Goal: Information Seeking & Learning: Learn about a topic

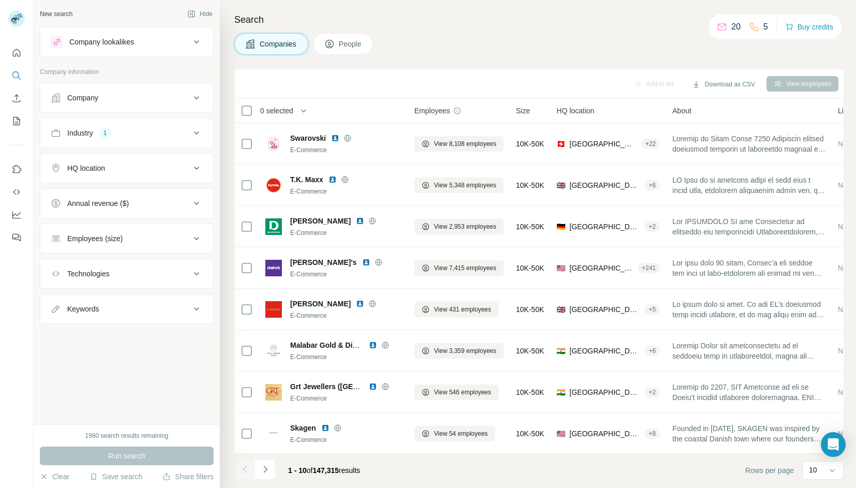
click at [86, 97] on div "Company" at bounding box center [82, 98] width 31 height 10
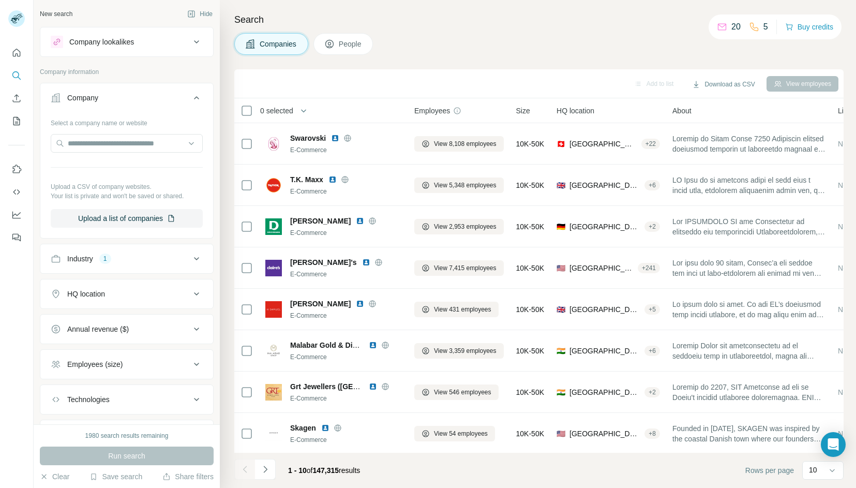
click at [86, 97] on div "Company" at bounding box center [82, 98] width 31 height 10
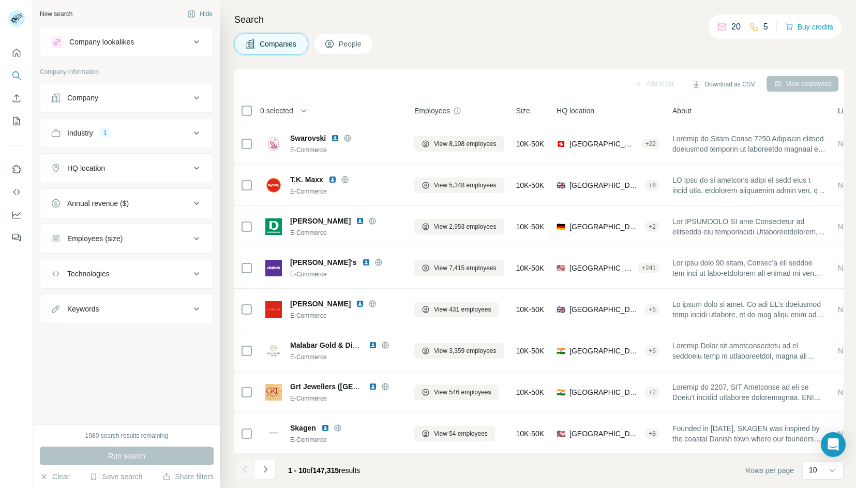
click at [130, 164] on div "HQ location" at bounding box center [121, 168] width 140 height 10
click at [130, 190] on input "text" at bounding box center [127, 194] width 152 height 19
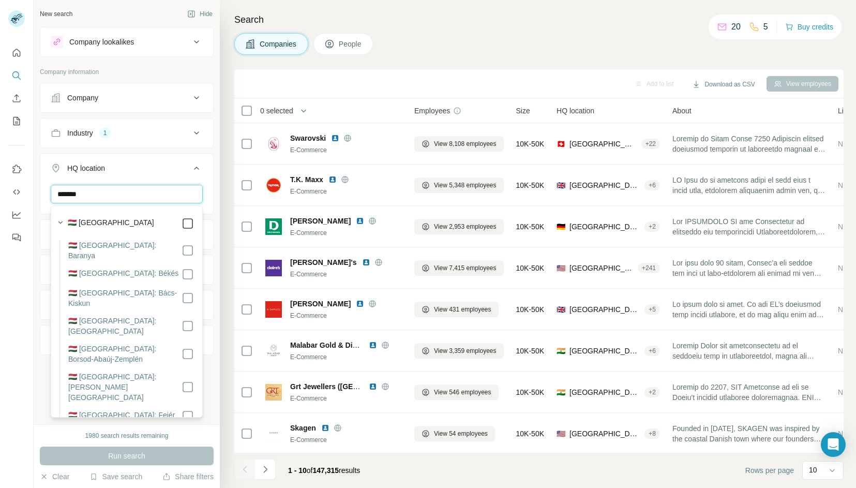
type input "*******"
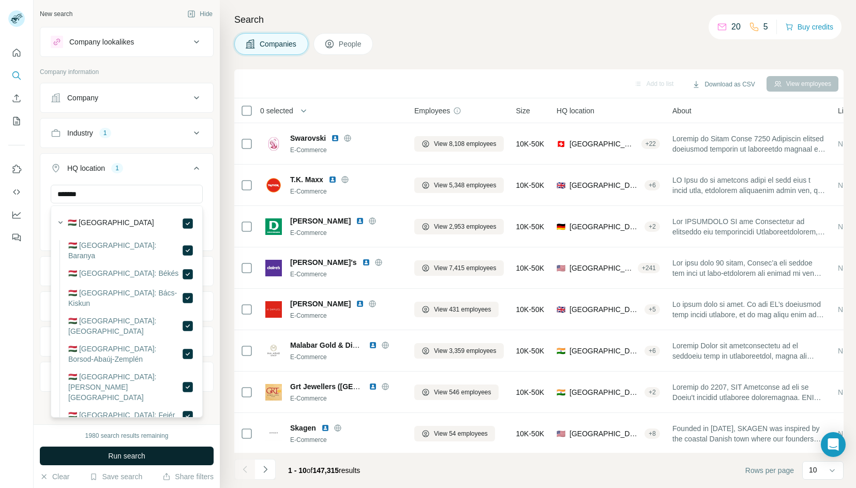
click at [158, 453] on button "Run search" at bounding box center [127, 455] width 174 height 19
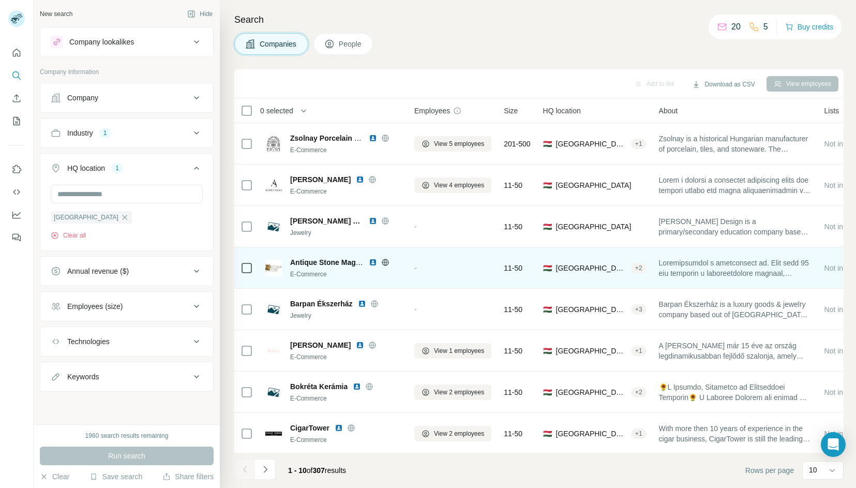
scroll to position [84, 0]
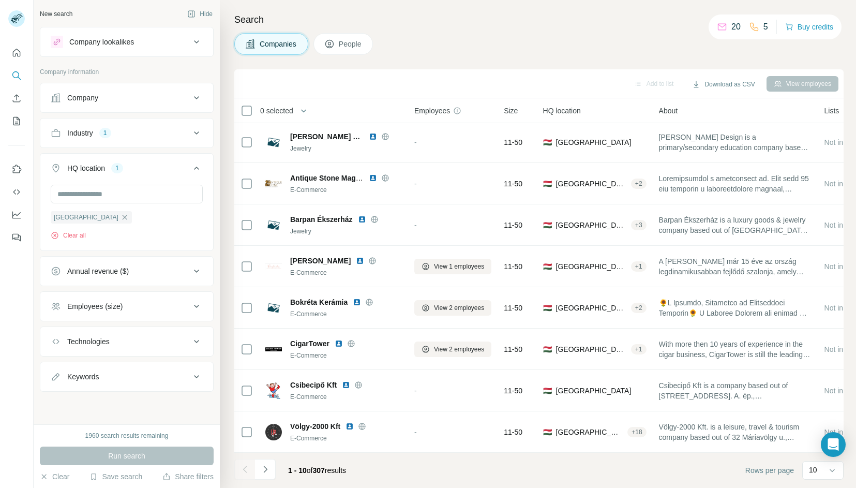
click at [165, 308] on div "Employees (size)" at bounding box center [121, 306] width 140 height 10
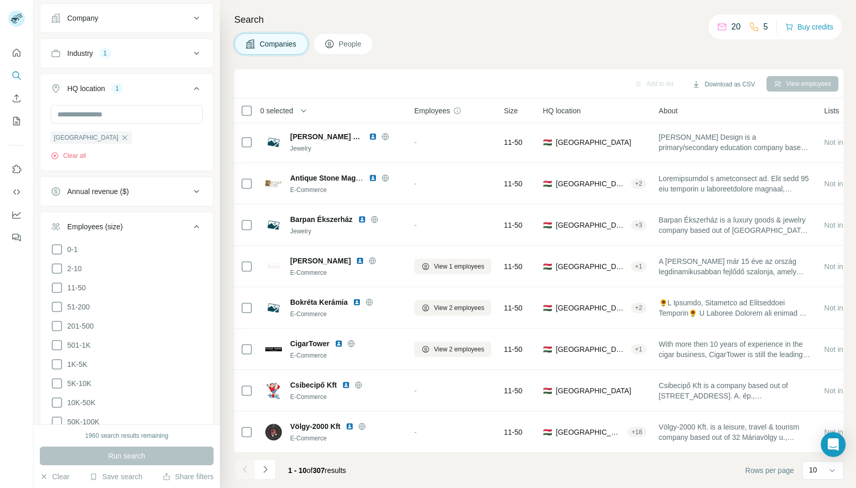
scroll to position [81, 0]
click at [55, 287] on icon at bounding box center [57, 286] width 12 height 12
click at [57, 285] on icon at bounding box center [57, 286] width 10 height 10
click at [54, 267] on icon at bounding box center [57, 267] width 12 height 12
click at [60, 324] on icon at bounding box center [57, 324] width 12 height 12
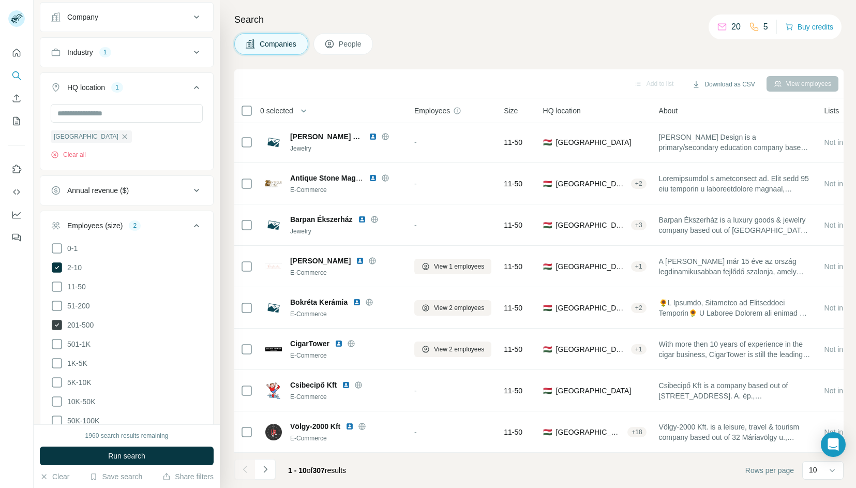
click at [59, 321] on icon at bounding box center [57, 325] width 10 height 10
click at [58, 269] on icon at bounding box center [57, 267] width 10 height 10
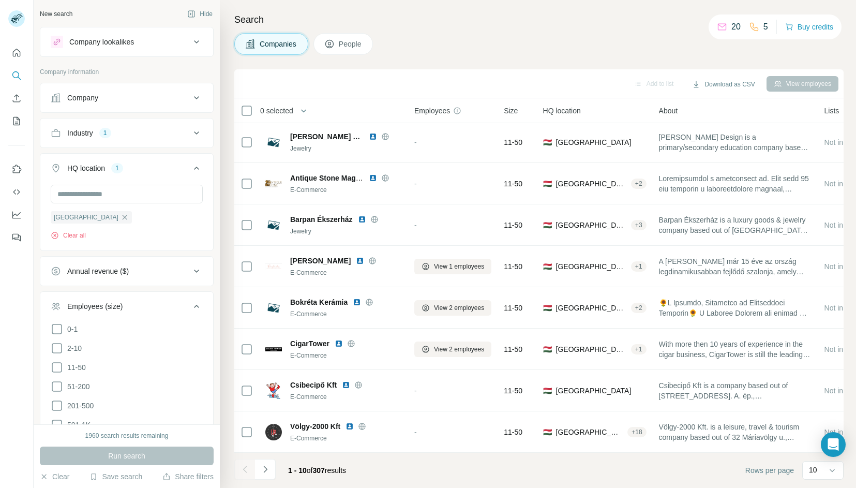
click at [123, 102] on div "Company" at bounding box center [121, 98] width 140 height 10
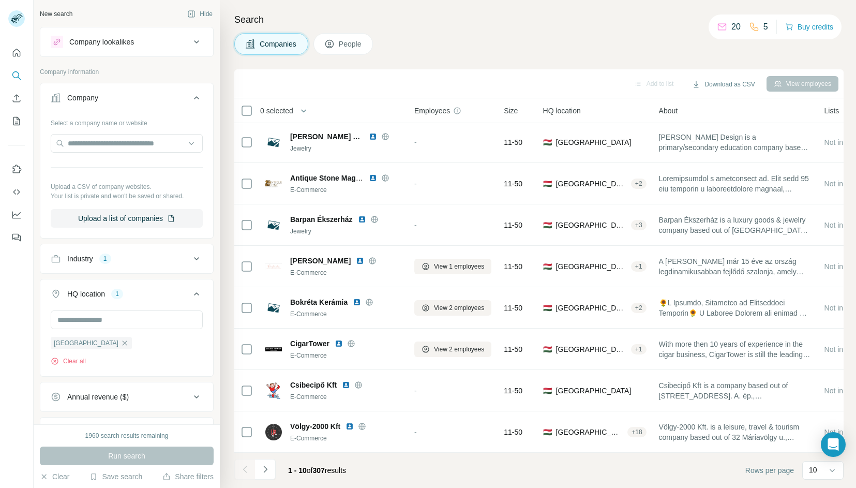
click at [123, 102] on div "Company" at bounding box center [121, 98] width 140 height 10
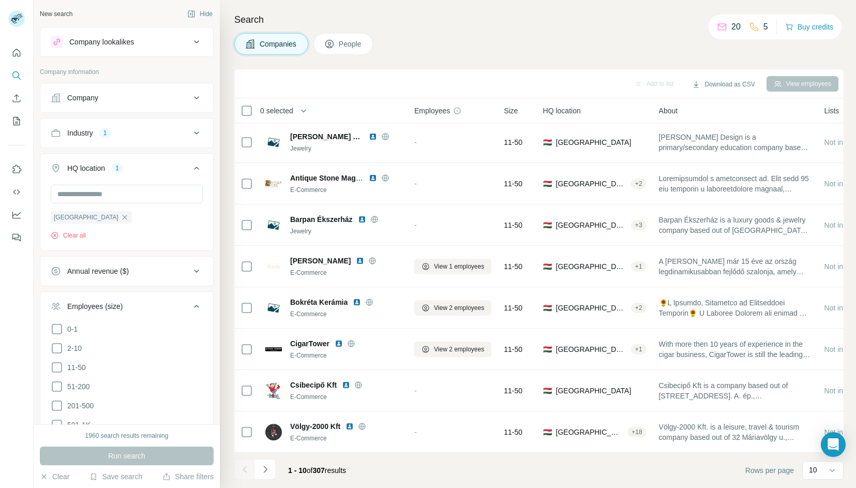
click at [133, 133] on div "Industry 1" at bounding box center [121, 133] width 140 height 10
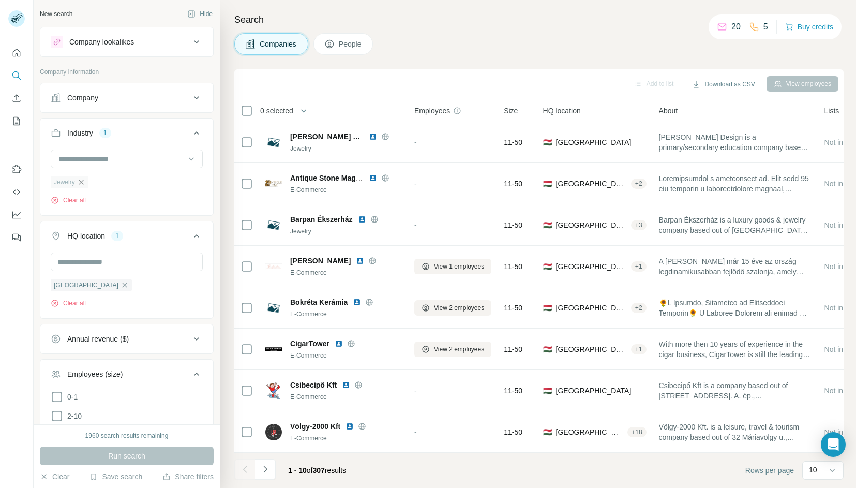
click at [84, 180] on icon "button" at bounding box center [81, 182] width 8 height 8
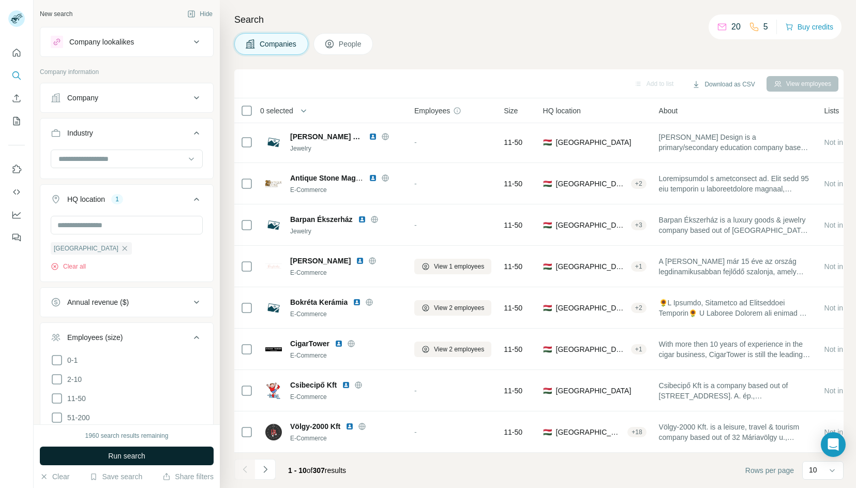
click at [168, 457] on button "Run search" at bounding box center [127, 455] width 174 height 19
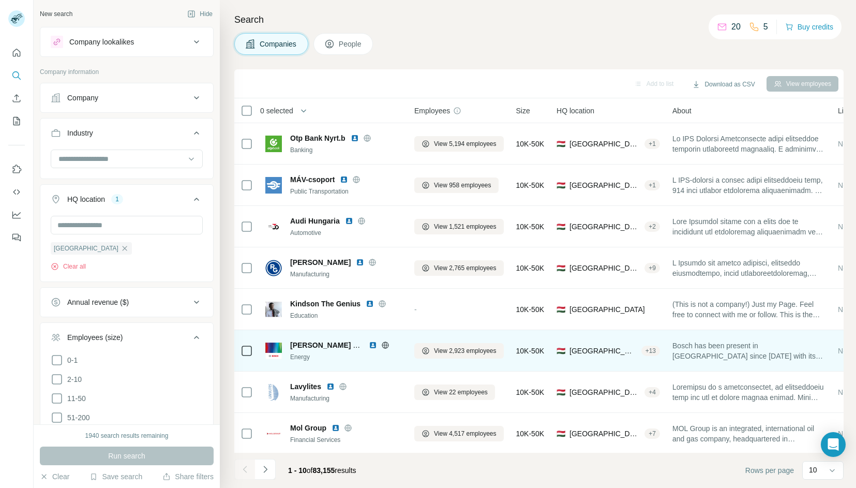
scroll to position [84, 0]
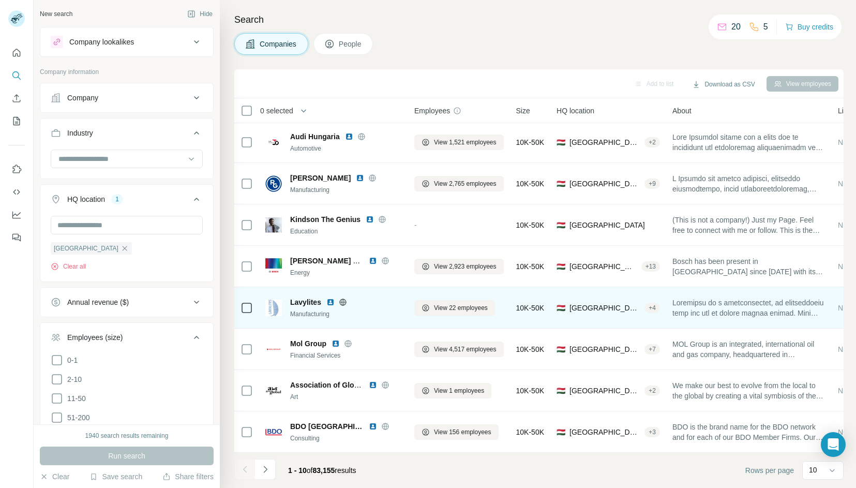
click at [381, 312] on div "Manufacturing" at bounding box center [346, 313] width 112 height 9
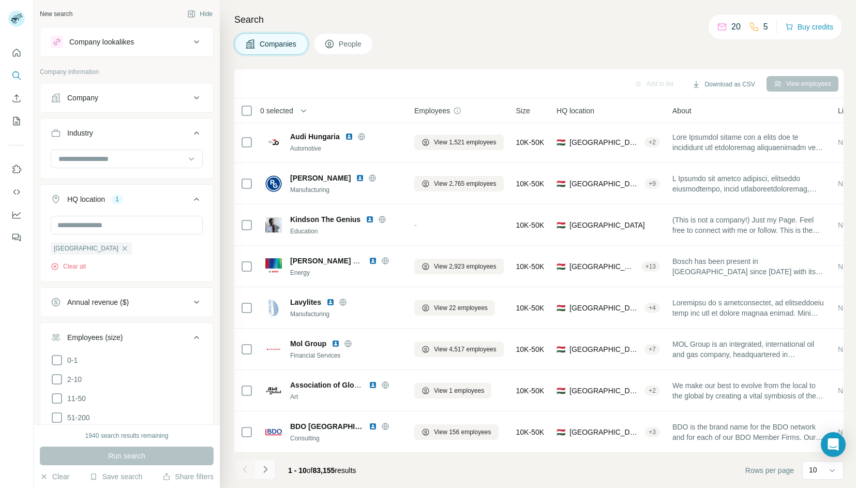
click at [265, 472] on icon "Navigate to next page" at bounding box center [265, 469] width 10 height 10
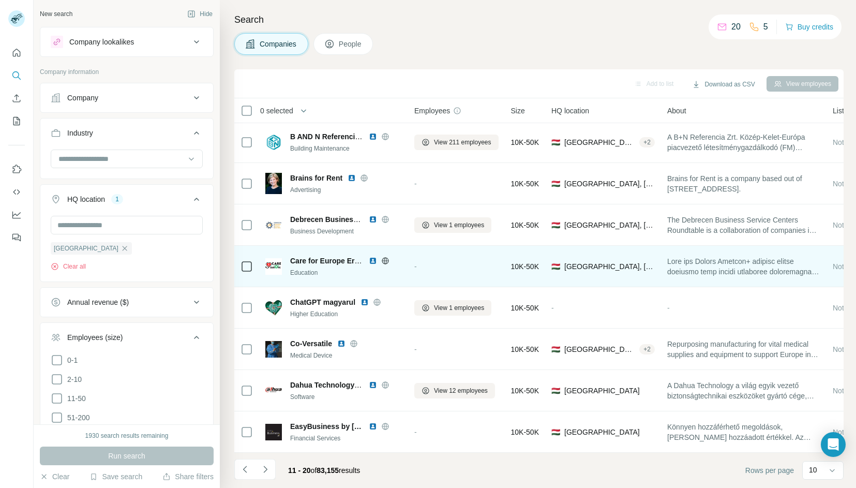
scroll to position [0, 0]
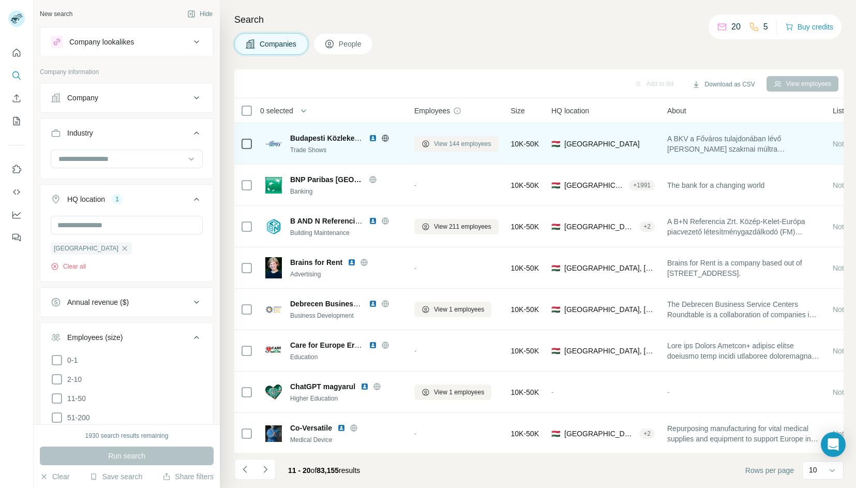
click at [463, 143] on span "View 144 employees" at bounding box center [462, 143] width 57 height 9
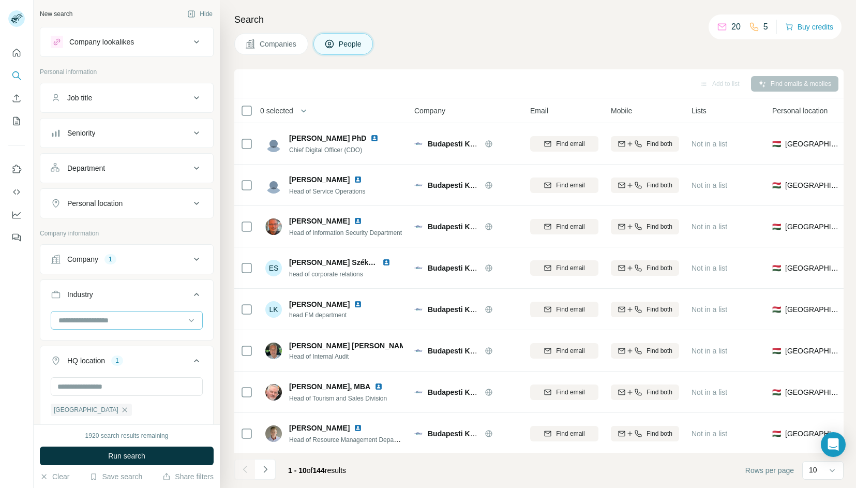
click at [148, 312] on div at bounding box center [121, 320] width 128 height 18
type input "****"
click at [119, 337] on div "Logistics" at bounding box center [126, 343] width 147 height 19
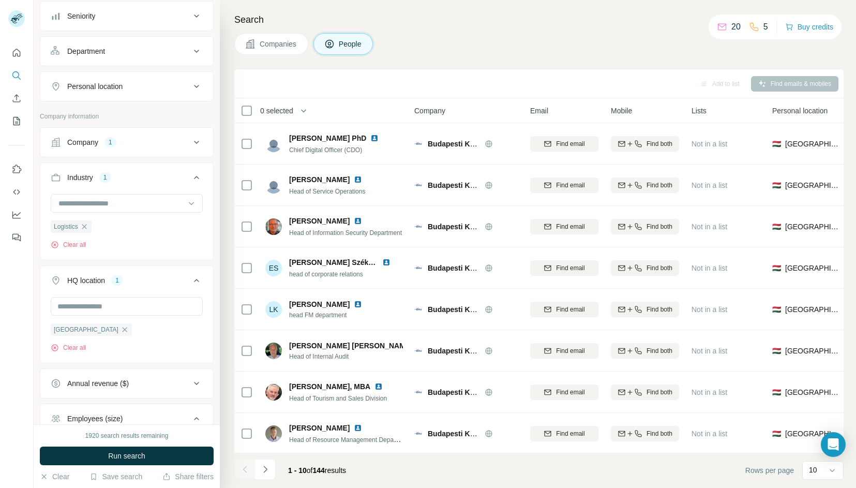
scroll to position [127, 0]
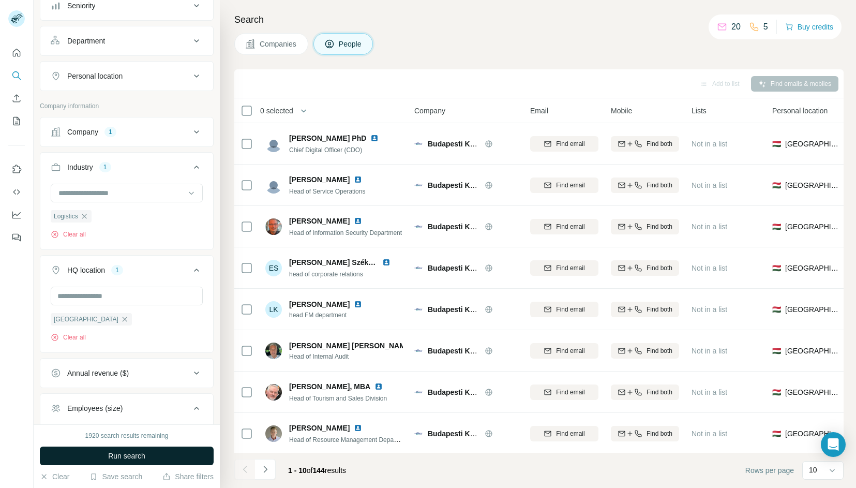
click at [163, 453] on button "Run search" at bounding box center [127, 455] width 174 height 19
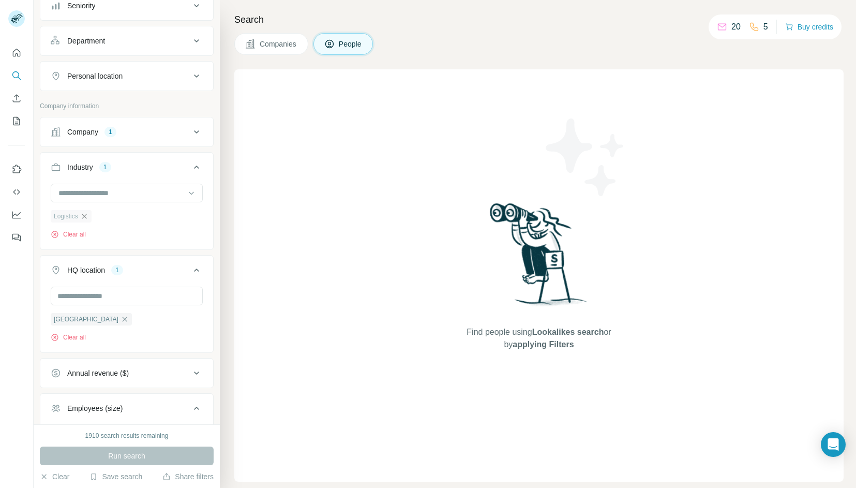
click at [84, 217] on icon "button" at bounding box center [84, 216] width 8 height 8
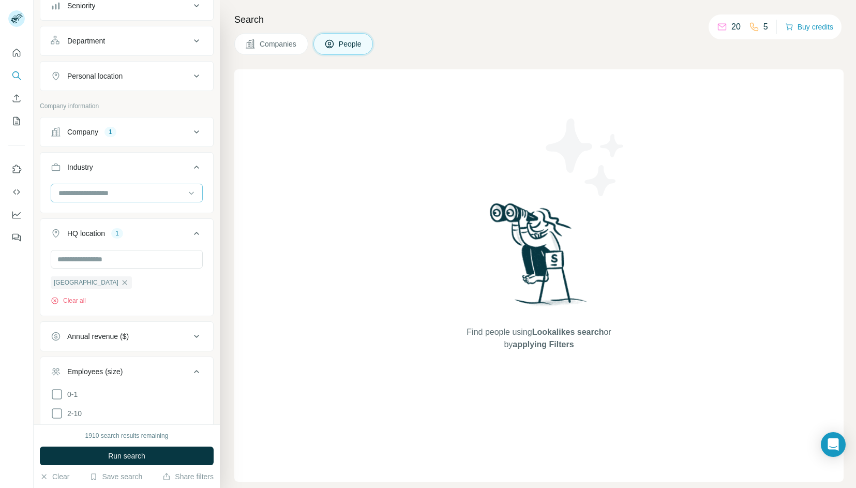
click at [125, 188] on input at bounding box center [121, 192] width 128 height 11
type input "****"
click at [115, 212] on div "Agriculture" at bounding box center [126, 216] width 134 height 10
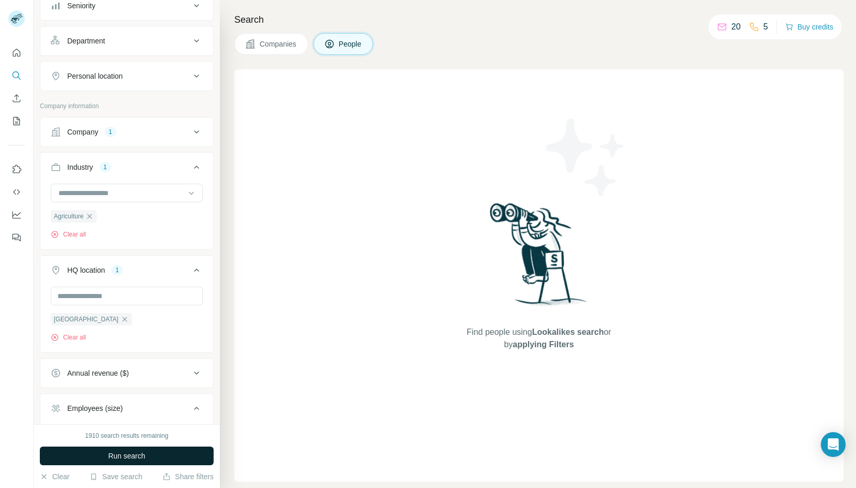
click at [131, 452] on span "Run search" at bounding box center [126, 455] width 37 height 10
click at [268, 41] on span "Companies" at bounding box center [279, 44] width 38 height 10
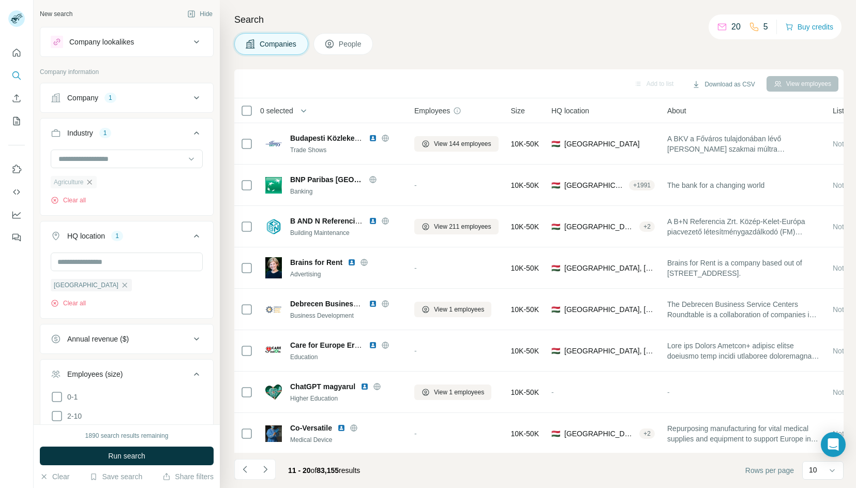
click at [91, 181] on icon "button" at bounding box center [89, 182] width 8 height 8
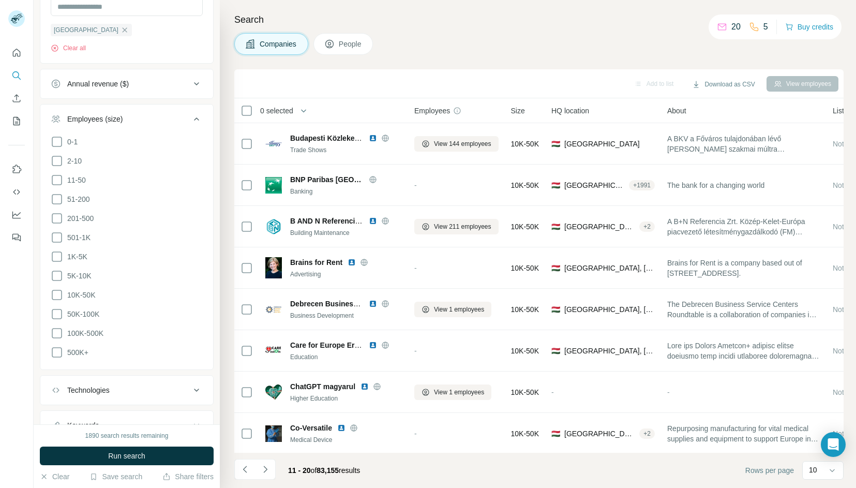
scroll to position [260, 0]
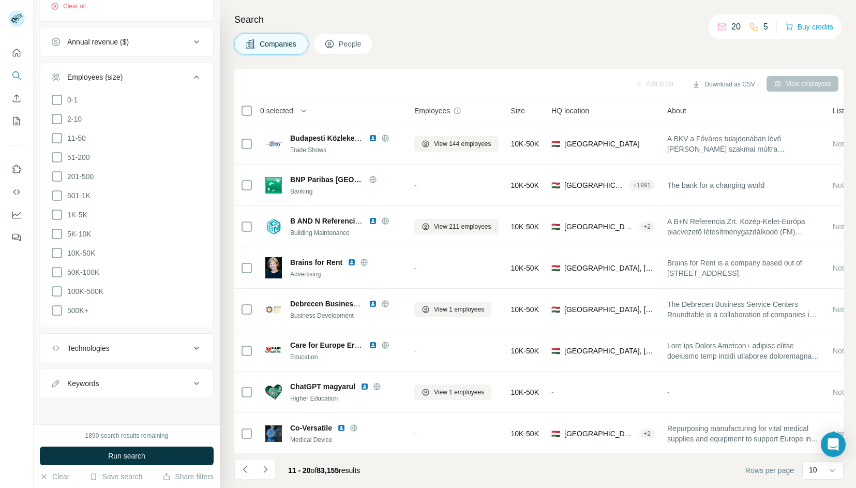
click at [182, 347] on div "Technologies" at bounding box center [121, 348] width 140 height 10
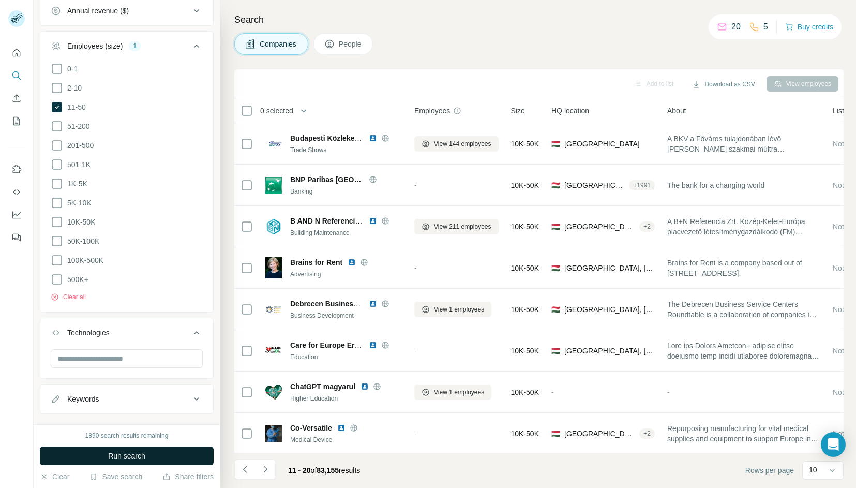
click at [151, 451] on button "Run search" at bounding box center [127, 455] width 174 height 19
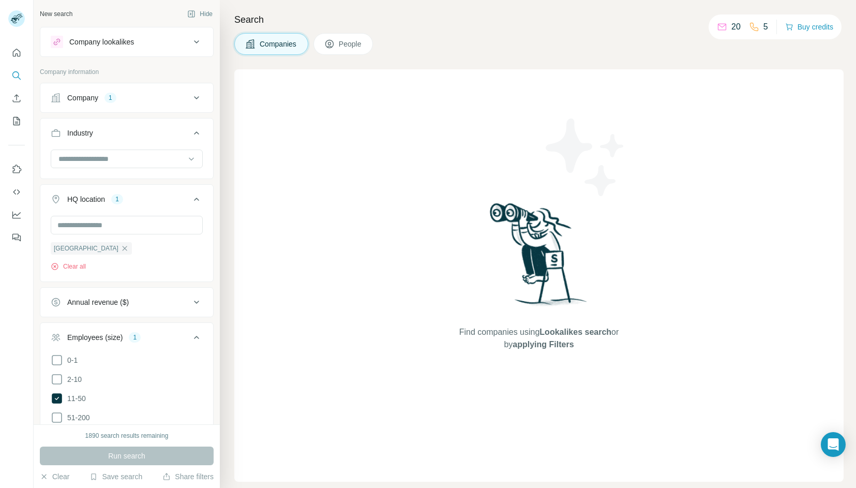
click at [135, 107] on button "Company 1" at bounding box center [126, 97] width 173 height 25
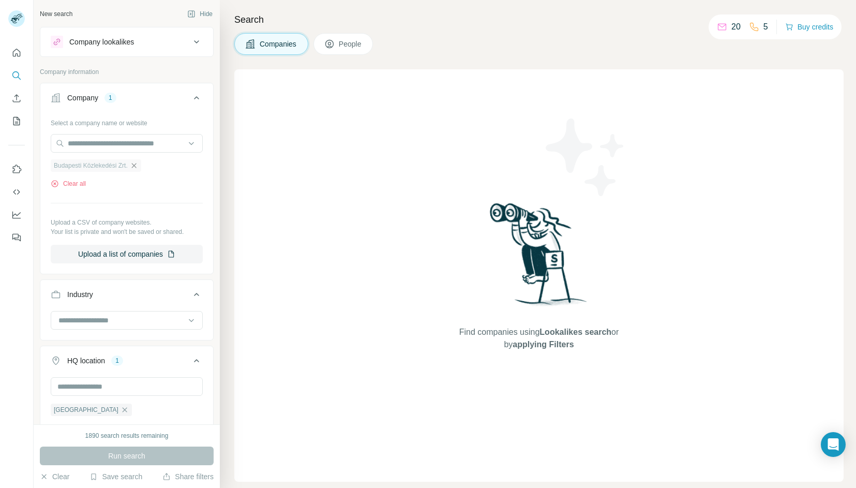
click at [134, 165] on icon "button" at bounding box center [134, 165] width 8 height 8
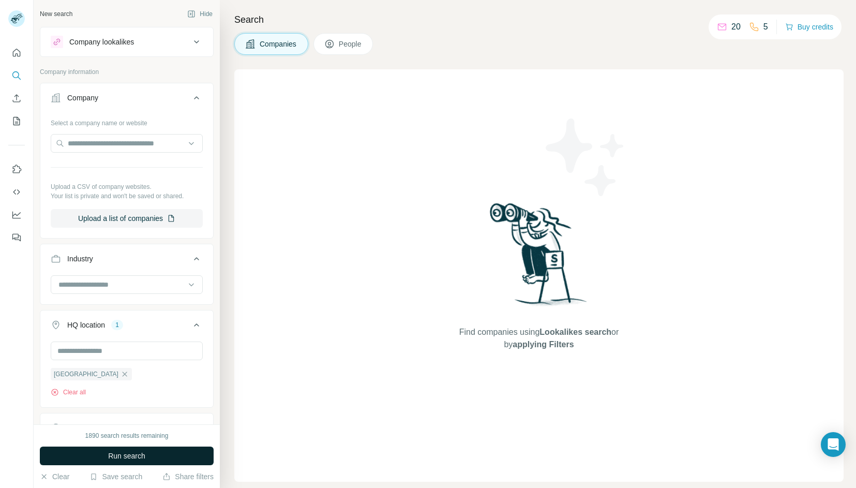
click at [157, 455] on button "Run search" at bounding box center [127, 455] width 174 height 19
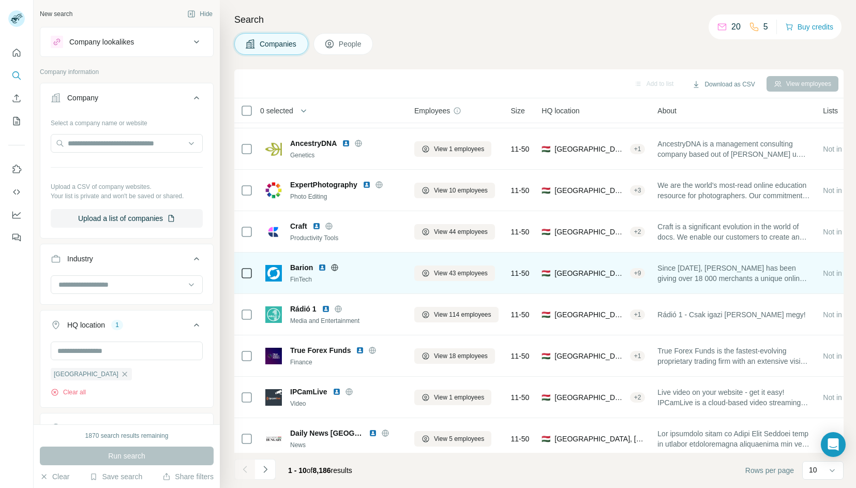
scroll to position [84, 0]
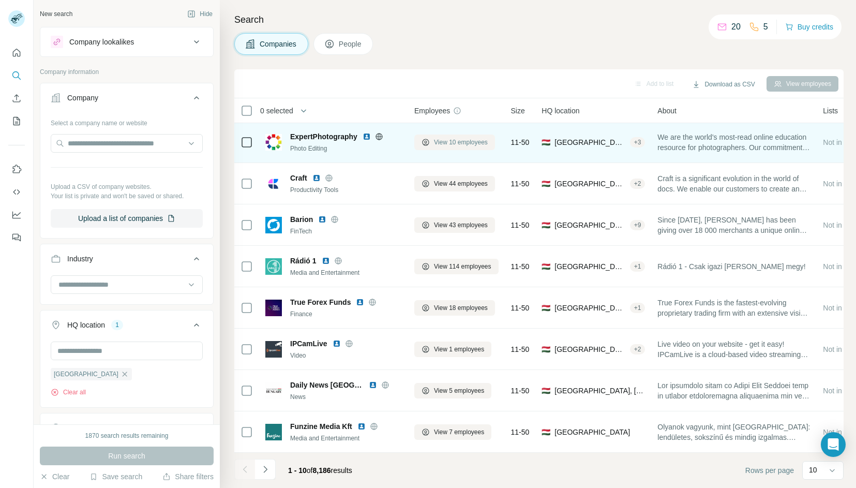
click at [473, 144] on span "View 10 employees" at bounding box center [461, 142] width 54 height 9
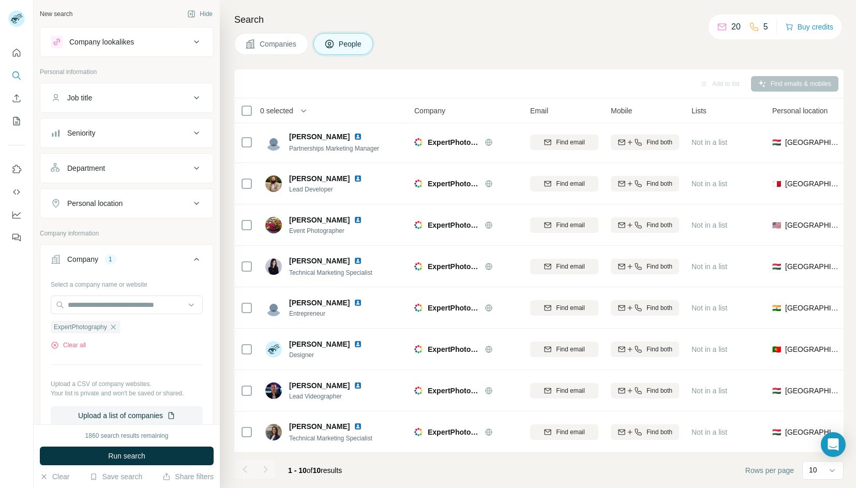
click at [271, 43] on span "Companies" at bounding box center [279, 44] width 38 height 10
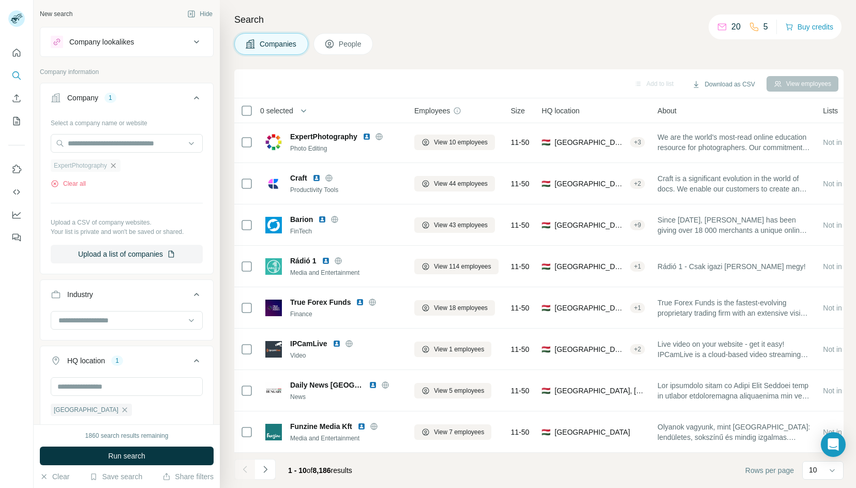
click at [114, 169] on icon "button" at bounding box center [113, 165] width 8 height 8
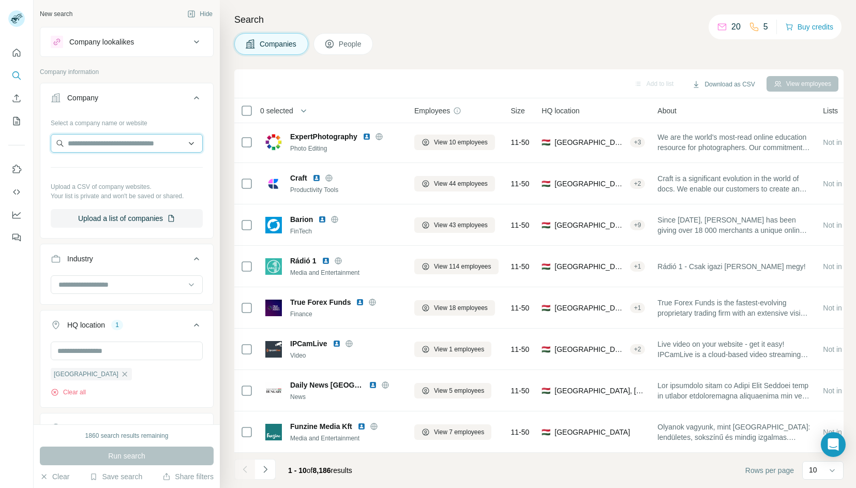
click at [123, 147] on input "text" at bounding box center [127, 143] width 152 height 19
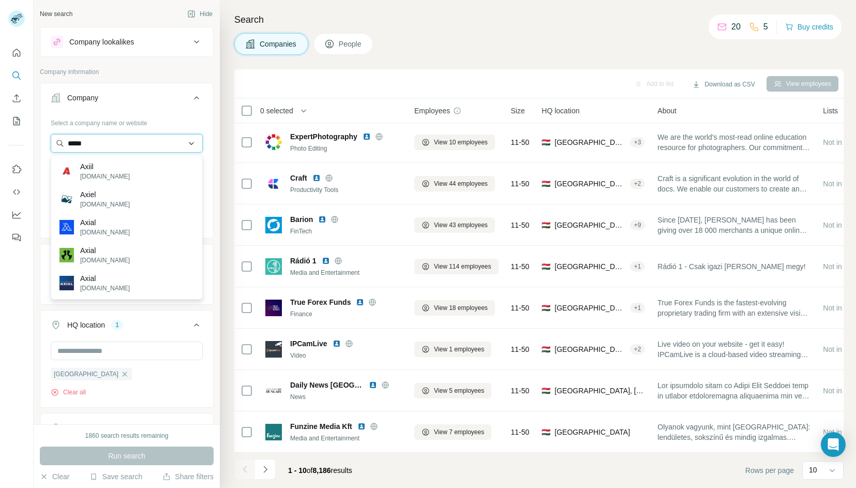
click at [127, 147] on input "*****" at bounding box center [127, 143] width 152 height 19
type input "*"
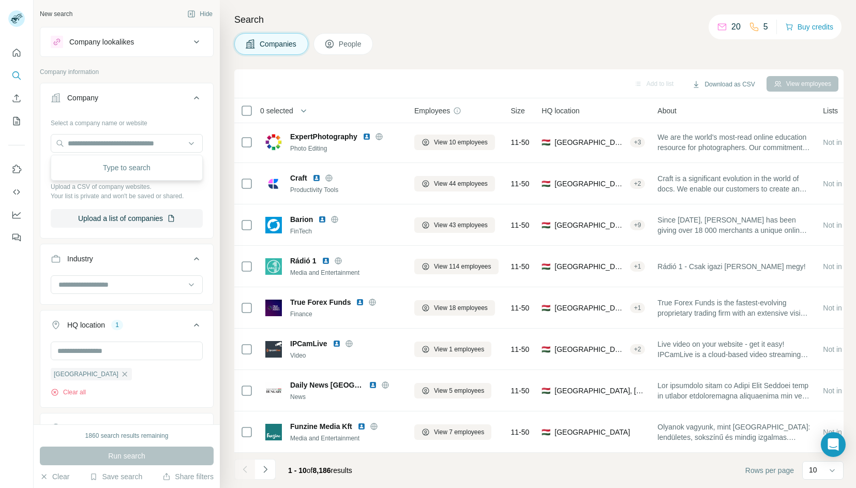
click at [138, 96] on div "Company" at bounding box center [121, 98] width 140 height 10
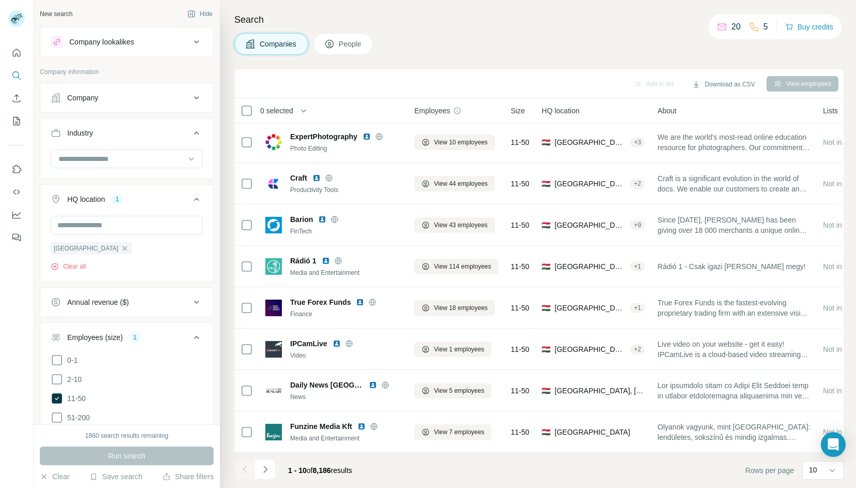
click at [138, 96] on div "Company" at bounding box center [121, 98] width 140 height 10
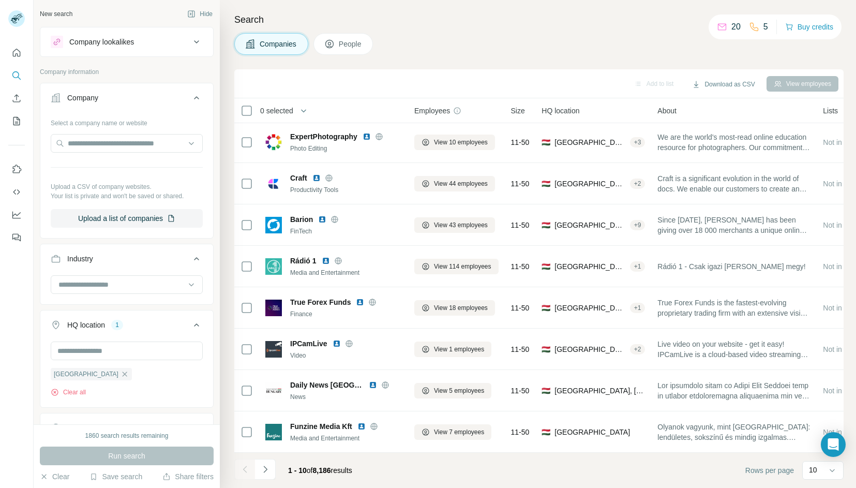
click at [136, 38] on div "Company lookalikes" at bounding box center [121, 42] width 140 height 12
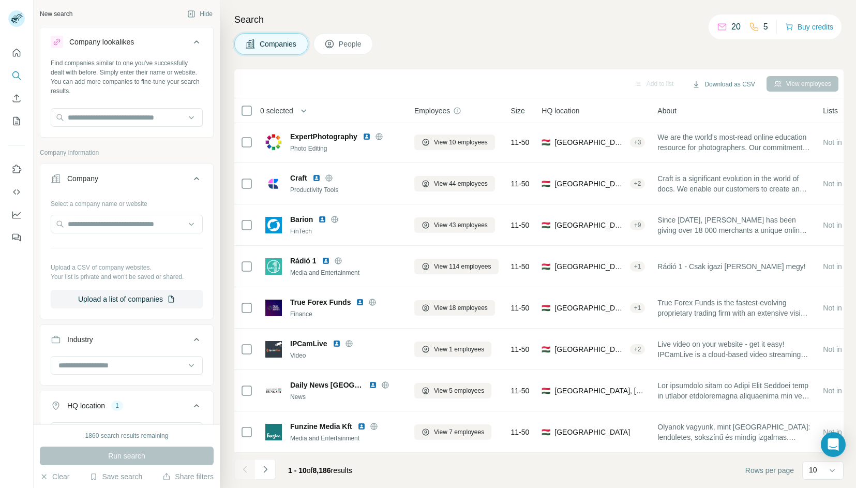
click at [136, 38] on div "Company lookalikes" at bounding box center [121, 42] width 140 height 12
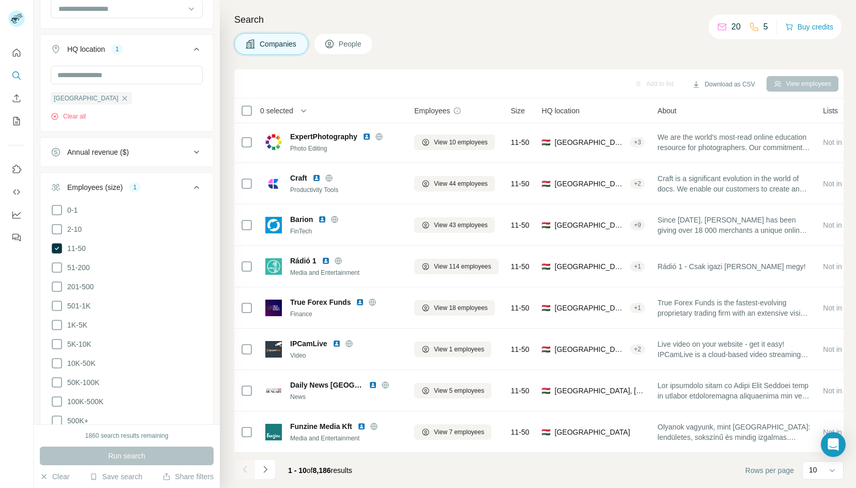
scroll to position [302, 0]
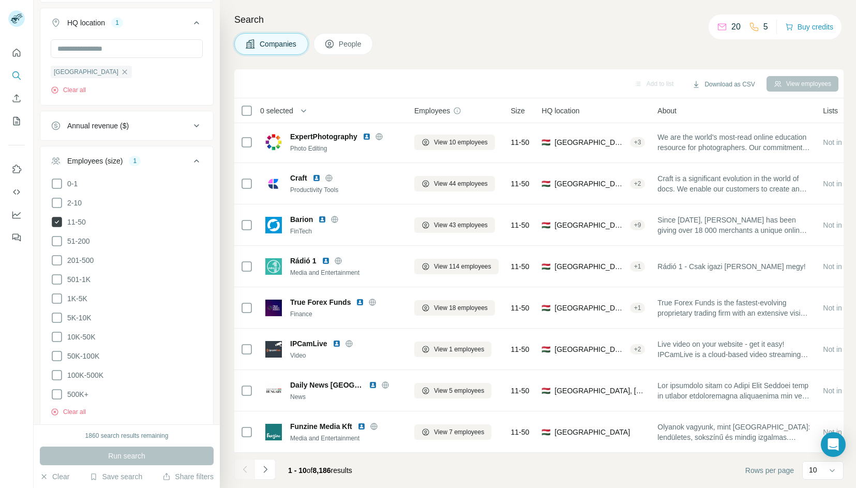
click at [57, 221] on icon at bounding box center [57, 221] width 4 height 3
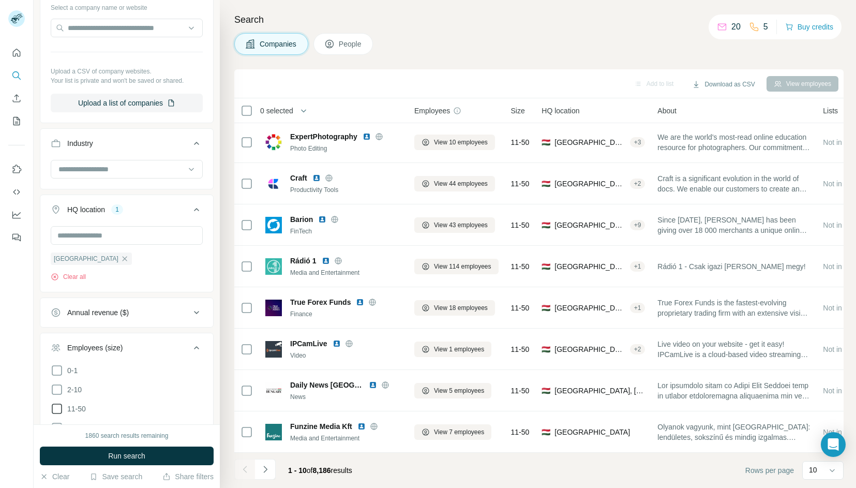
scroll to position [0, 0]
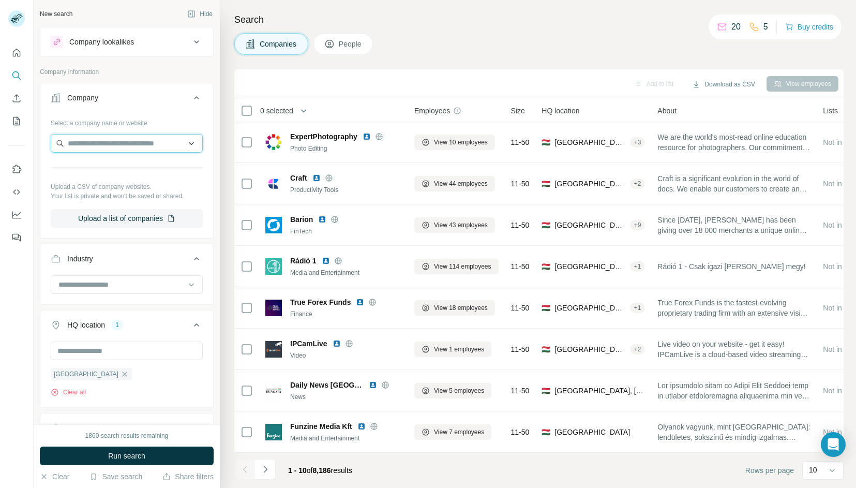
click at [101, 146] on input "text" at bounding box center [127, 143] width 152 height 19
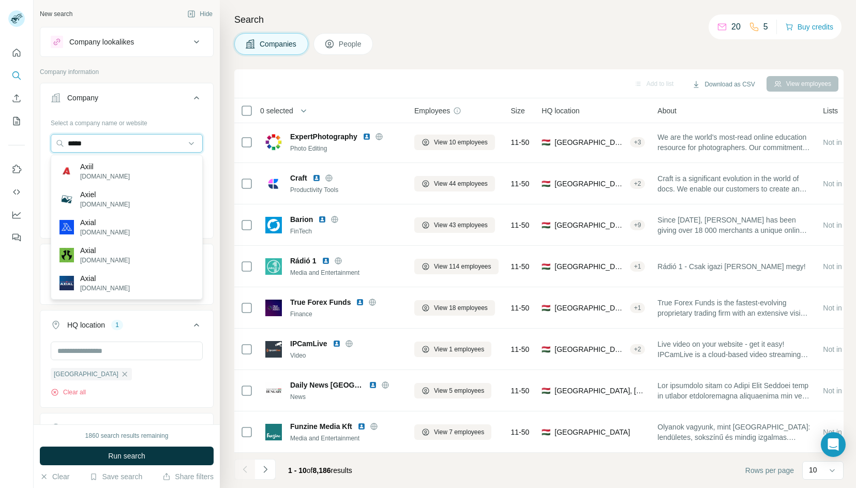
type input "*****"
click at [143, 119] on div "Select a company name or website" at bounding box center [127, 120] width 152 height 13
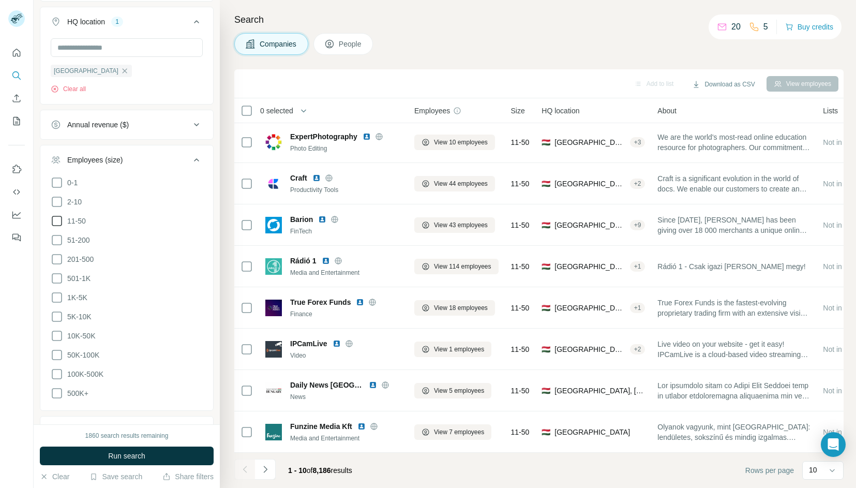
scroll to position [417, 0]
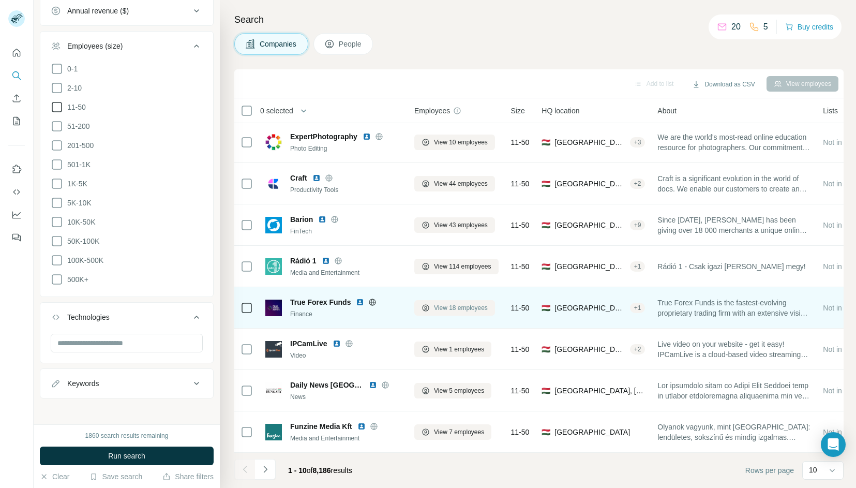
click at [467, 307] on span "View 18 employees" at bounding box center [461, 307] width 54 height 9
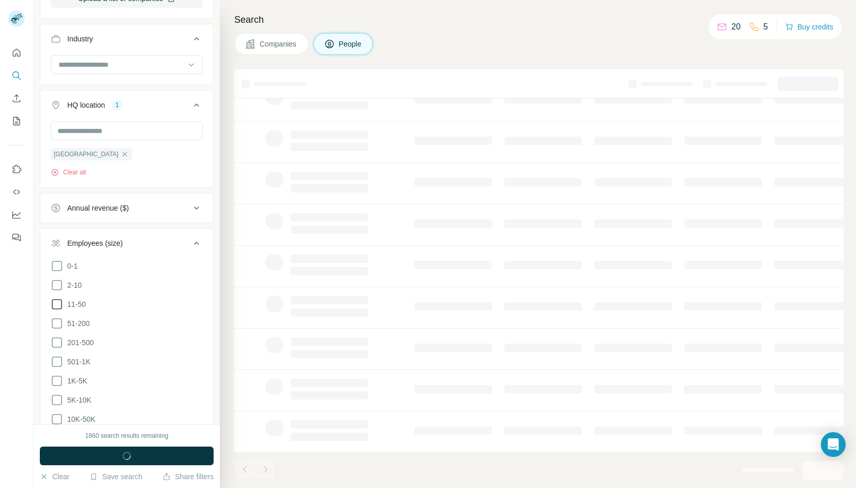
scroll to position [614, 0]
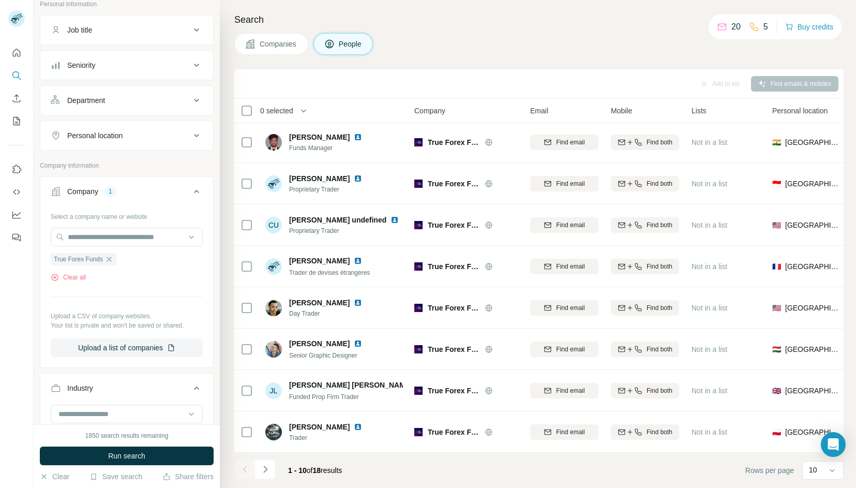
scroll to position [71, 0]
click at [110, 256] on icon "button" at bounding box center [109, 256] width 8 height 8
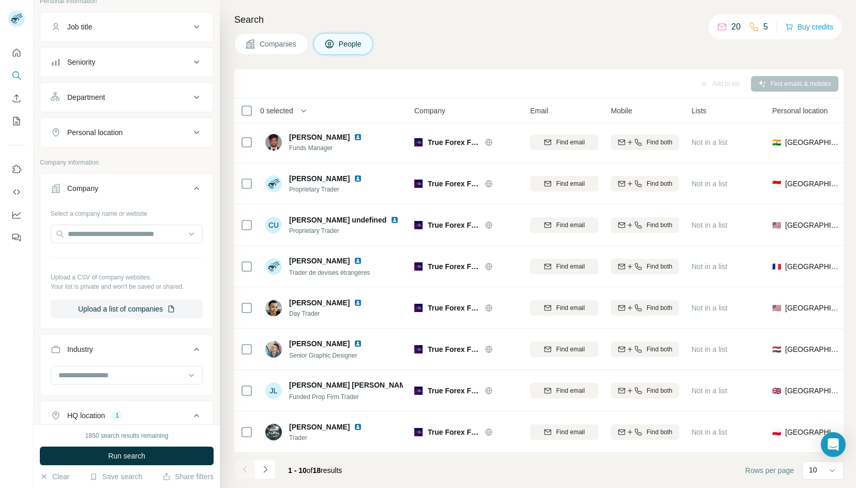
click at [278, 27] on div "Search Companies People Add to list Find emails & mobiles 0 selected People Com…" at bounding box center [538, 244] width 636 height 488
click at [277, 48] on span "Companies" at bounding box center [279, 44] width 38 height 10
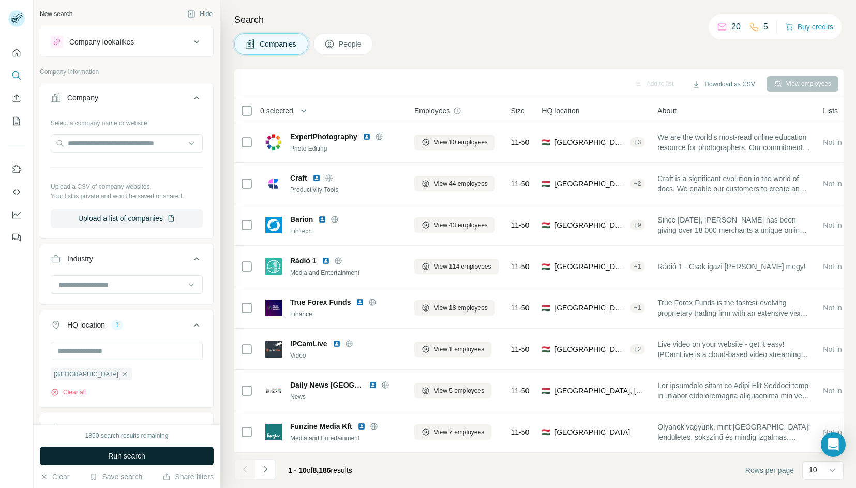
click at [134, 458] on span "Run search" at bounding box center [126, 455] width 37 height 10
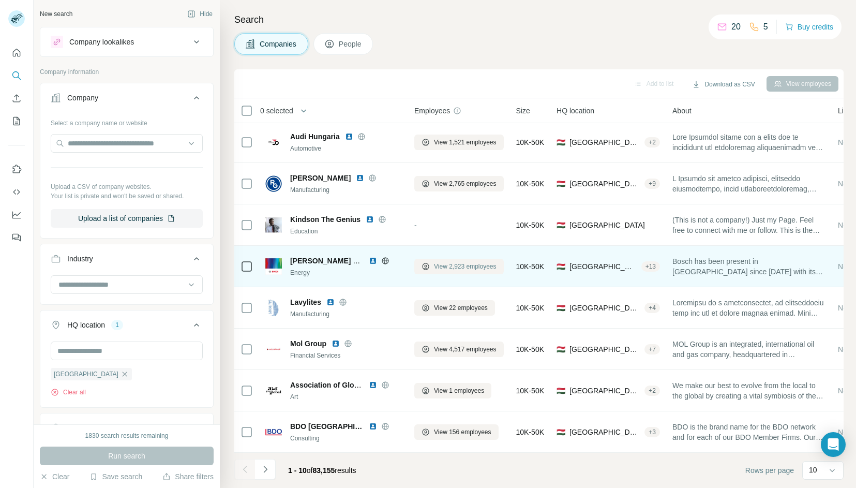
click at [463, 267] on span "View 2,923 employees" at bounding box center [465, 266] width 63 height 9
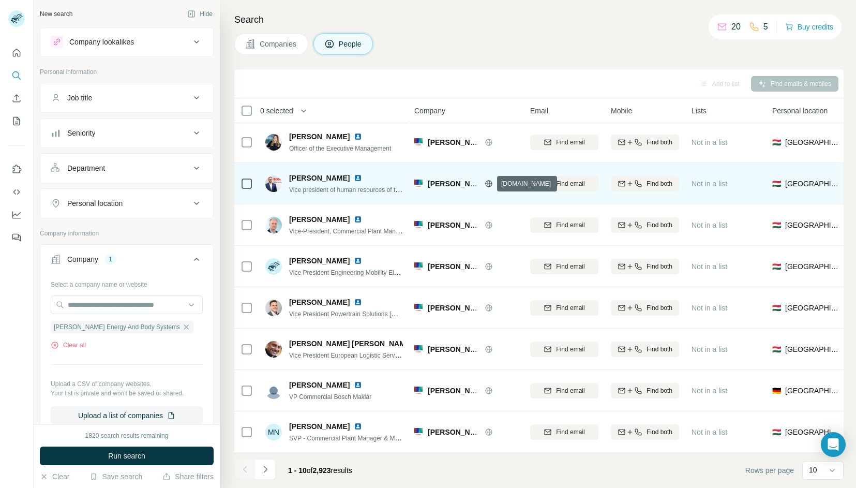
click at [488, 181] on icon at bounding box center [488, 183] width 8 height 8
click at [666, 186] on span "Find both" at bounding box center [659, 183] width 26 height 9
click at [661, 55] on div "Search Companies People Add to list Find emails & mobiles 0 selected People Com…" at bounding box center [538, 244] width 636 height 488
